Goal: Transaction & Acquisition: Purchase product/service

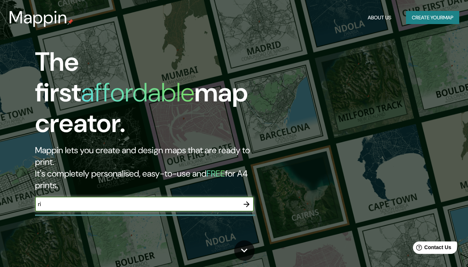
type input "r"
type input "[STREET_ADDRESS], [GEOGRAPHIC_DATA] i [GEOGRAPHIC_DATA]"
click at [248, 200] on icon "button" at bounding box center [246, 204] width 9 height 9
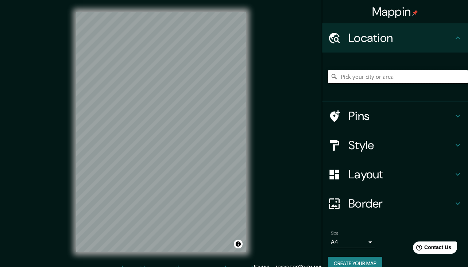
click at [374, 79] on input "Pick your city or area" at bounding box center [398, 76] width 140 height 13
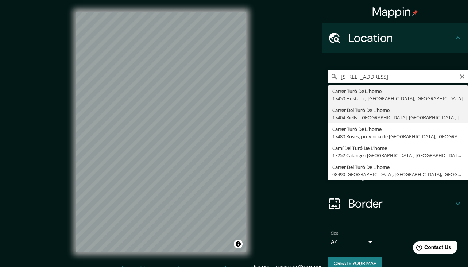
type input "Carrer Del Turó De L'home, 17404 Riells i [GEOGRAPHIC_DATA], [GEOGRAPHIC_DATA],…"
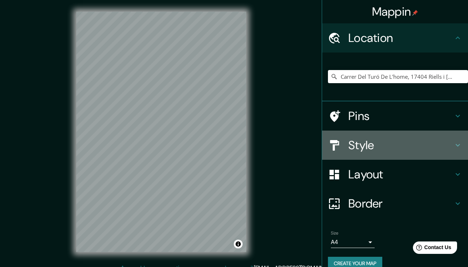
click at [364, 142] on h4 "Style" at bounding box center [401, 145] width 105 height 15
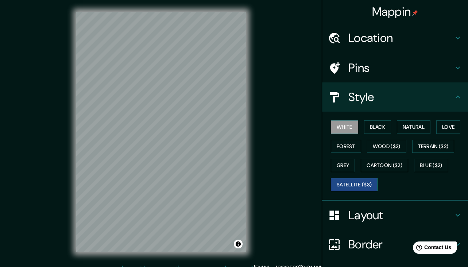
click at [348, 183] on button "Satellite ($3)" at bounding box center [354, 185] width 47 height 14
click at [287, 115] on div "Mappin Location [GEOGRAPHIC_DATA] De L'home, 17404 Riells i [GEOGRAPHIC_DATA], …" at bounding box center [234, 138] width 468 height 276
click at [293, 118] on div "Mappin Location [GEOGRAPHIC_DATA] De L'home, 17404 Riells i [GEOGRAPHIC_DATA], …" at bounding box center [234, 138] width 468 height 276
click at [405, 42] on h4 "Location" at bounding box center [401, 38] width 105 height 15
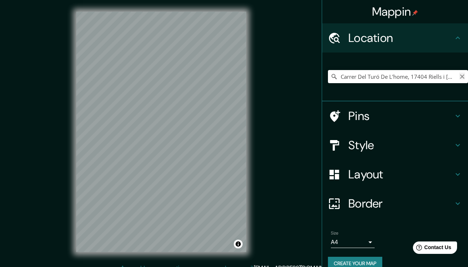
click at [460, 76] on icon "Clear" at bounding box center [463, 77] width 6 height 6
